Goal: Transaction & Acquisition: Book appointment/travel/reservation

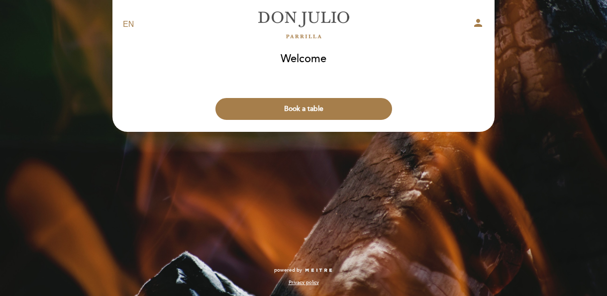
click at [339, 111] on button "Book a table" at bounding box center [303, 109] width 177 height 22
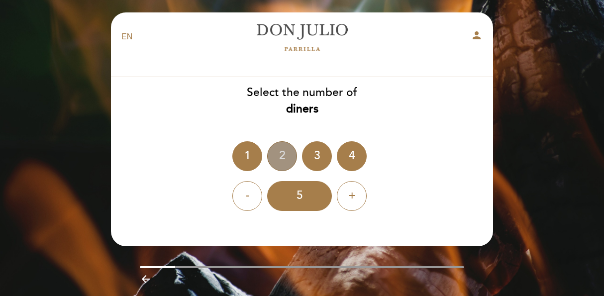
click at [284, 161] on div "2" at bounding box center [282, 156] width 30 height 30
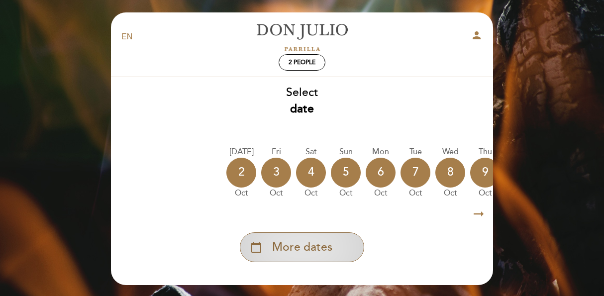
click at [339, 237] on div "calendar_today More dates" at bounding box center [302, 247] width 124 height 30
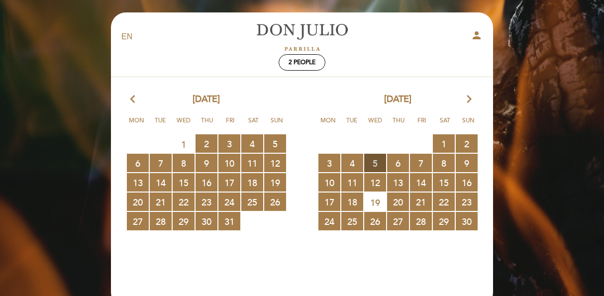
click at [366, 163] on span "5 RESERVATIONS AVAILABLE" at bounding box center [375, 163] width 22 height 18
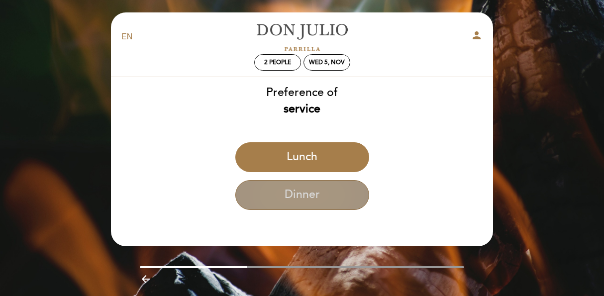
click at [329, 183] on button "Dinner" at bounding box center [302, 195] width 134 height 30
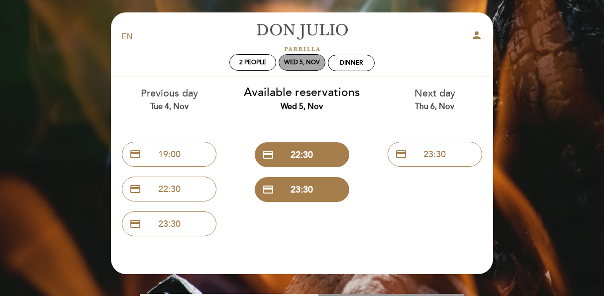
click at [288, 61] on div "Wed 5, Nov" at bounding box center [302, 62] width 36 height 7
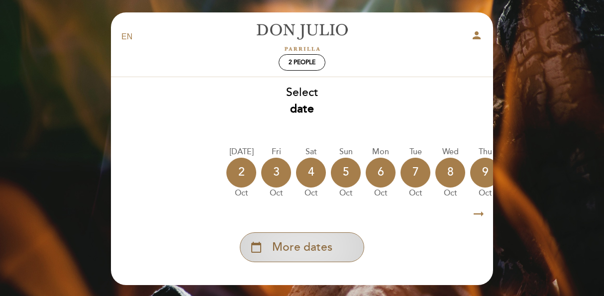
click at [339, 244] on div "calendar_today More dates" at bounding box center [302, 247] width 124 height 30
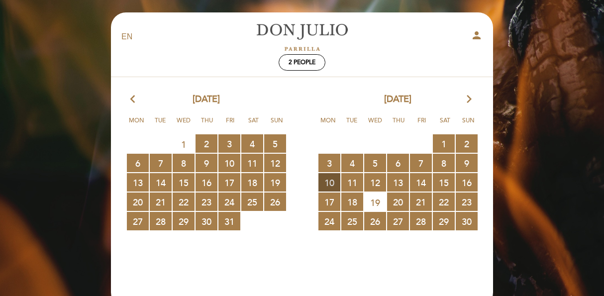
click at [333, 184] on span "10 RESERVATIONS AVAILABLE" at bounding box center [329, 182] width 22 height 18
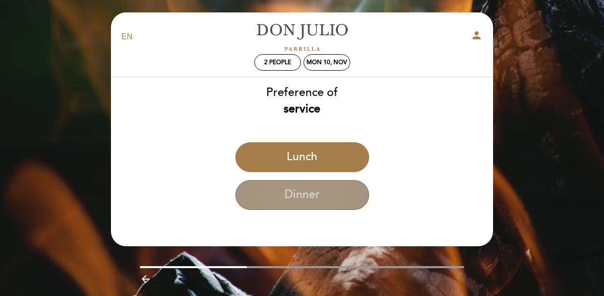
click at [318, 189] on button "Dinner" at bounding box center [302, 195] width 134 height 30
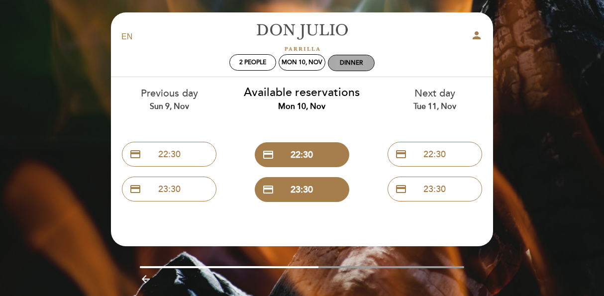
click at [371, 64] on div "Dinner" at bounding box center [351, 62] width 46 height 15
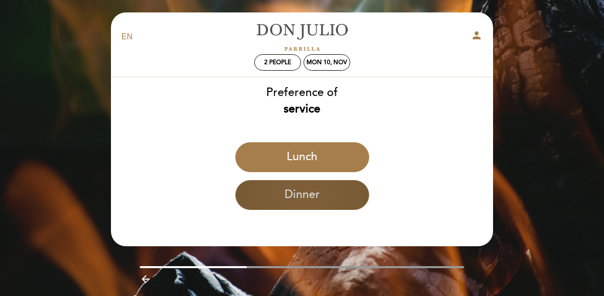
click at [333, 186] on button "Dinner" at bounding box center [302, 195] width 134 height 30
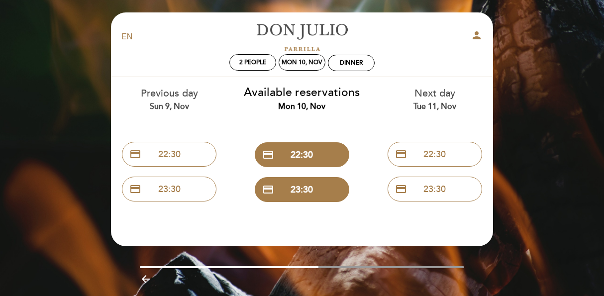
click at [426, 98] on div "Next day Tue 11, Nov" at bounding box center [435, 99] width 118 height 25
click at [429, 109] on div "Tue 11, Nov" at bounding box center [435, 106] width 118 height 11
click at [303, 65] on div "Mon 10, Nov" at bounding box center [302, 62] width 41 height 7
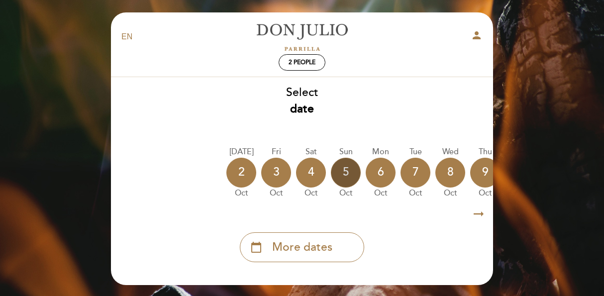
click at [338, 178] on div "5" at bounding box center [346, 173] width 30 height 30
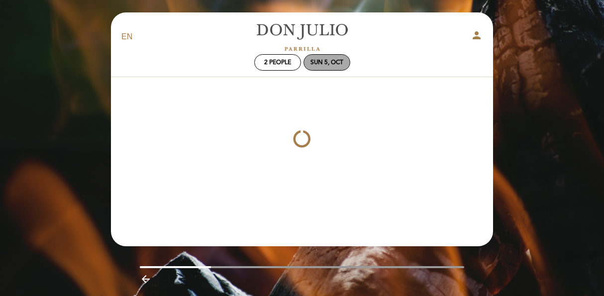
click at [324, 65] on div "Sun 5, Oct" at bounding box center [326, 62] width 33 height 7
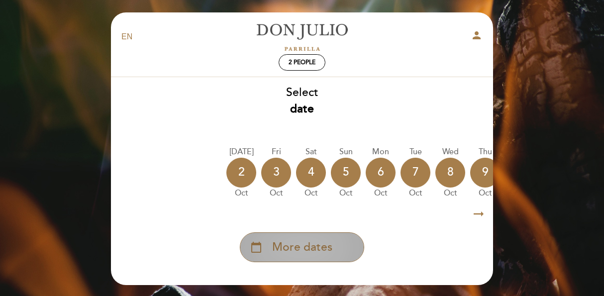
click at [340, 238] on div "calendar_today More dates" at bounding box center [302, 247] width 124 height 30
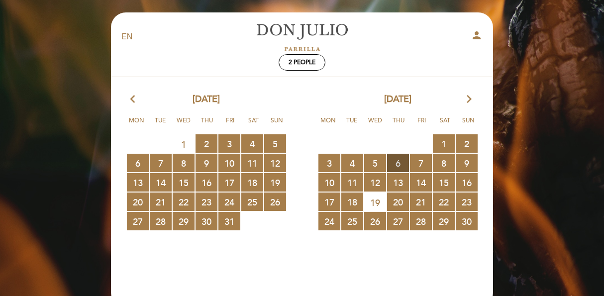
click at [398, 161] on span "6 RESERVATIONS AVAILABLE" at bounding box center [398, 163] width 22 height 18
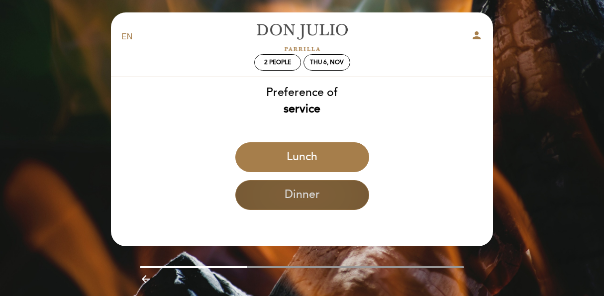
click at [337, 195] on button "Dinner" at bounding box center [302, 195] width 134 height 30
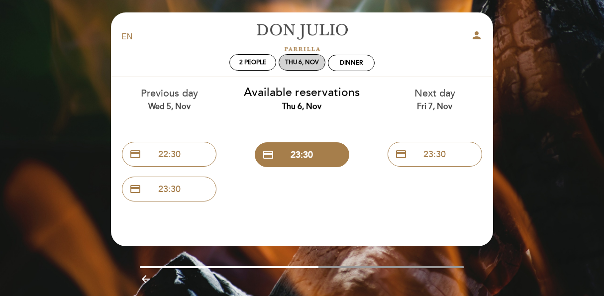
click at [310, 68] on div "Thu 6, Nov" at bounding box center [302, 62] width 47 height 16
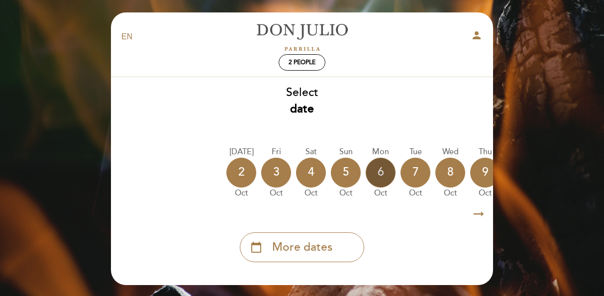
click at [388, 174] on div "6" at bounding box center [381, 173] width 30 height 30
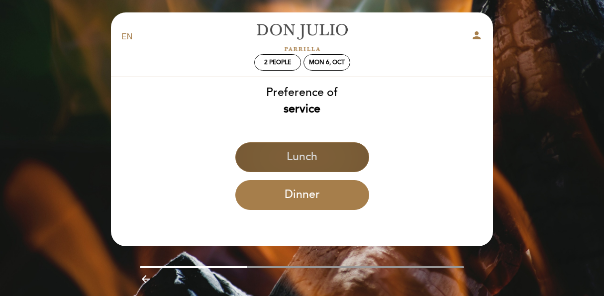
click at [333, 145] on button "Lunch" at bounding box center [302, 157] width 134 height 30
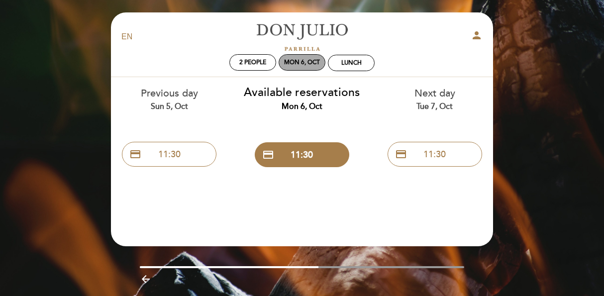
click at [295, 64] on div "Mon 6, Oct" at bounding box center [302, 62] width 36 height 7
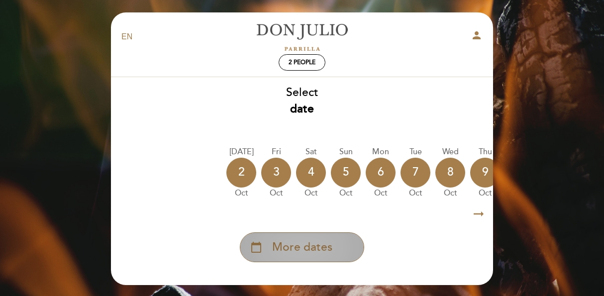
click at [333, 238] on div "calendar_today More dates" at bounding box center [302, 247] width 124 height 30
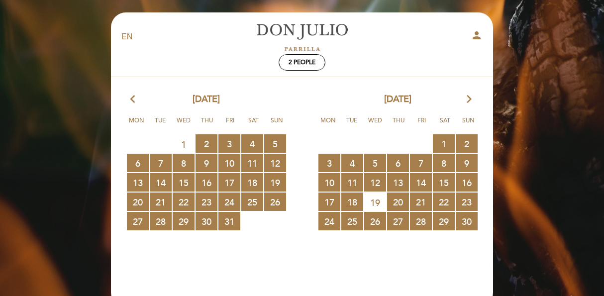
click at [467, 97] on icon "arrow_forward_ios" at bounding box center [469, 99] width 9 height 13
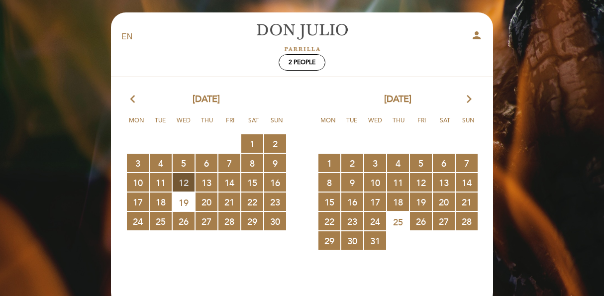
click at [188, 187] on span "12 RESERVATIONS AVAILABLE" at bounding box center [184, 182] width 22 height 18
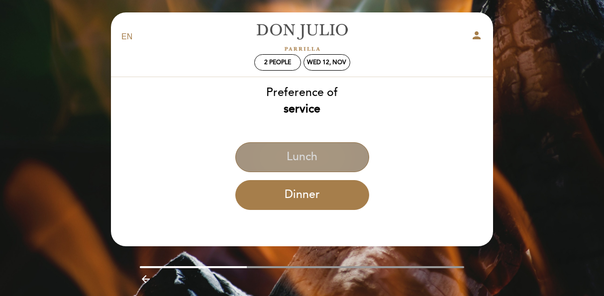
click at [337, 147] on button "Lunch" at bounding box center [302, 157] width 134 height 30
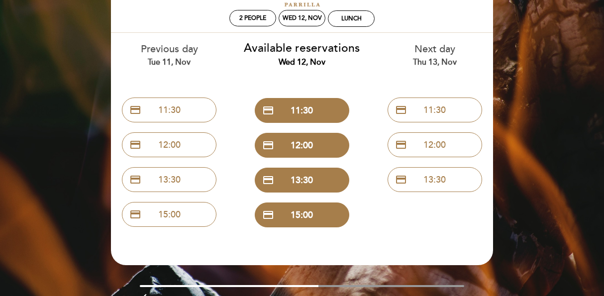
scroll to position [47, 0]
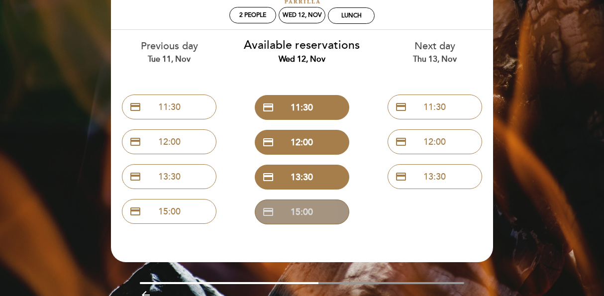
click at [309, 215] on button "credit_card 15:00" at bounding box center [302, 211] width 94 height 25
